Goal: Task Accomplishment & Management: Complete application form

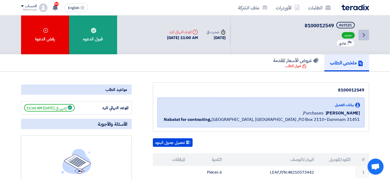
click at [362, 34] on icon "Back" at bounding box center [364, 35] width 6 height 6
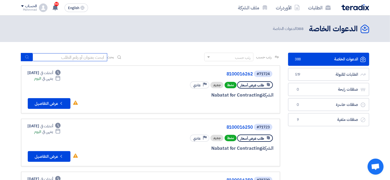
click at [78, 58] on input at bounding box center [70, 57] width 75 height 8
paste input "71672"
type input "71672"
click at [27, 58] on use "submit" at bounding box center [26, 56] width 3 height 3
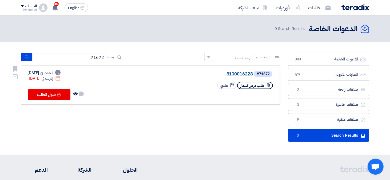
click at [238, 73] on link "8100016228" at bounding box center [199, 73] width 107 height 5
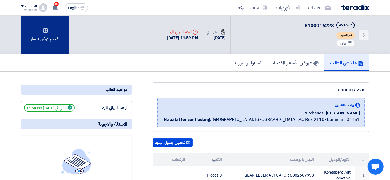
click at [58, 33] on div "تقديم عرض أسعار" at bounding box center [45, 34] width 48 height 39
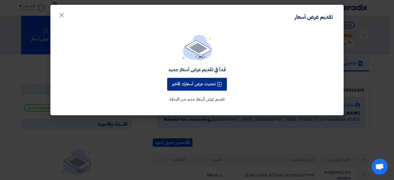
click at [193, 85] on button "تحديث عرض أسعارك الأخير" at bounding box center [197, 84] width 60 height 13
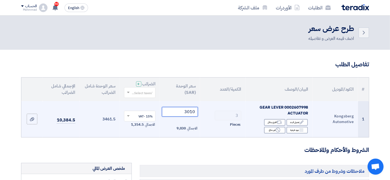
click at [190, 111] on input "3010" at bounding box center [180, 112] width 36 height 10
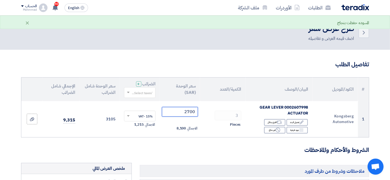
type input "2700"
click at [167, 150] on h3 "الشروط والأحكام والملاحظات" at bounding box center [195, 150] width 348 height 8
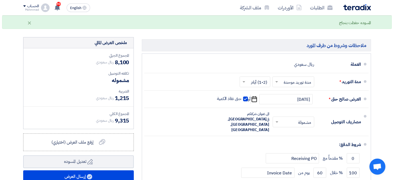
scroll to position [133, 0]
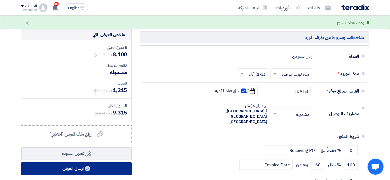
click at [105, 173] on button "إرسال العرض" at bounding box center [76, 168] width 111 height 13
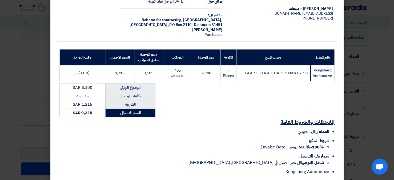
scroll to position [64, 0]
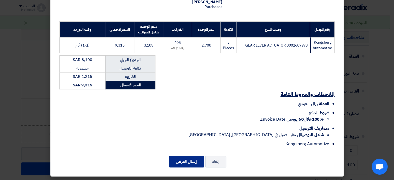
click at [176, 160] on button "إرسال العرض" at bounding box center [186, 161] width 35 height 12
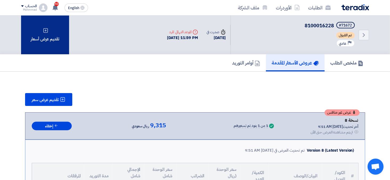
click at [36, 41] on div "تقديم عرض أسعار" at bounding box center [45, 34] width 48 height 39
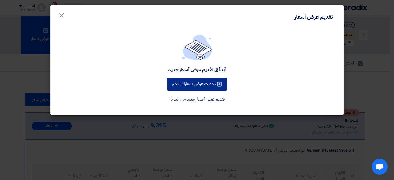
click at [194, 84] on button "تحديث عرض أسعارك الأخير" at bounding box center [197, 84] width 60 height 13
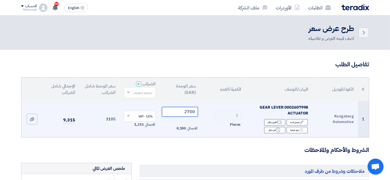
click at [192, 111] on input "2700" at bounding box center [180, 112] width 36 height 10
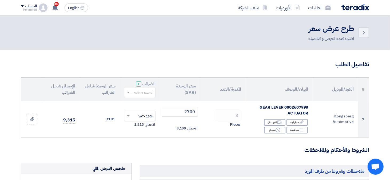
click at [223, 148] on h3 "الشروط والأحكام والملاحظات" at bounding box center [195, 150] width 348 height 8
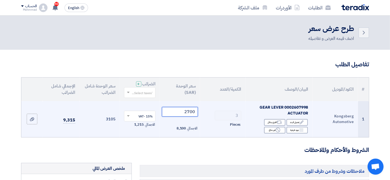
click at [192, 112] on input "2700" at bounding box center [180, 112] width 36 height 10
click at [191, 112] on input "2700" at bounding box center [180, 112] width 36 height 10
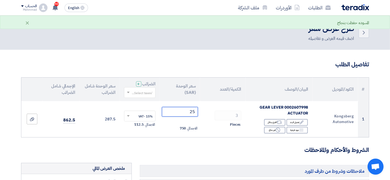
type input "2"
type input "2650"
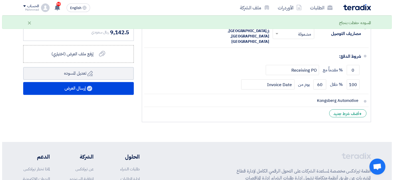
scroll to position [160, 0]
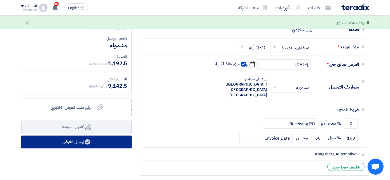
click at [98, 140] on button "إرسال العرض" at bounding box center [76, 141] width 111 height 13
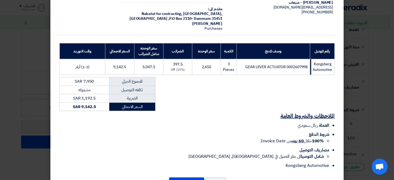
scroll to position [64, 0]
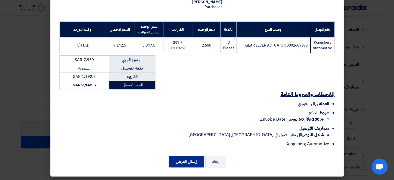
click at [172, 164] on button "إرسال العرض" at bounding box center [186, 161] width 35 height 12
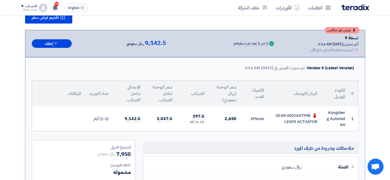
scroll to position [53, 0]
